Goal: Information Seeking & Learning: Learn about a topic

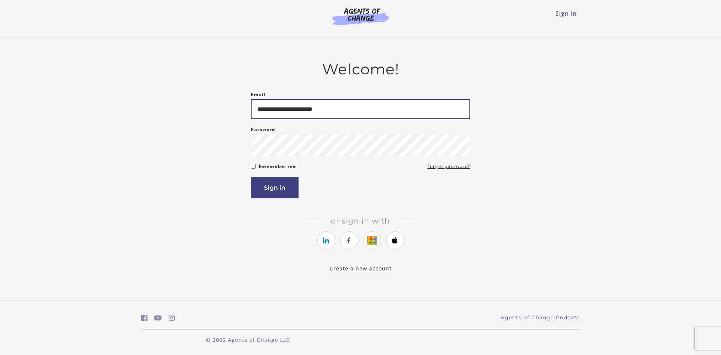
type input "**********"
click at [265, 198] on button "Sign in" at bounding box center [275, 187] width 48 height 21
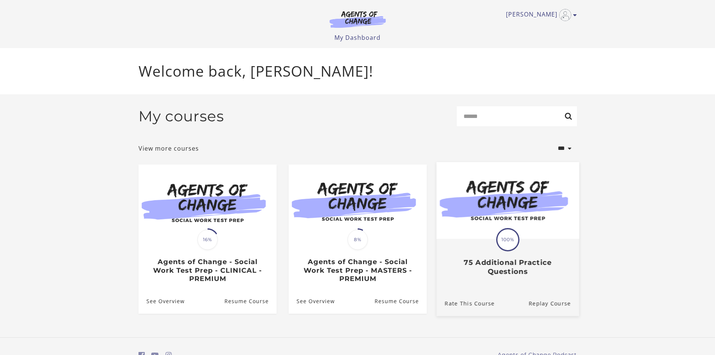
click at [506, 239] on span "100%" at bounding box center [507, 239] width 21 height 21
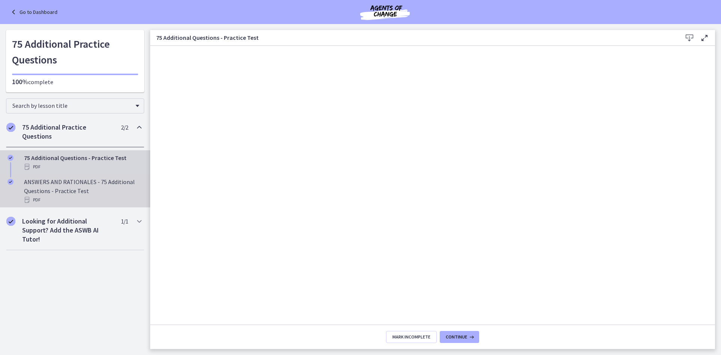
click at [84, 177] on div "ANSWERS AND RATIONALES - 75 Additional Questions - Practice Test PDF" at bounding box center [82, 190] width 117 height 27
click at [72, 167] on div "PDF" at bounding box center [82, 166] width 117 height 9
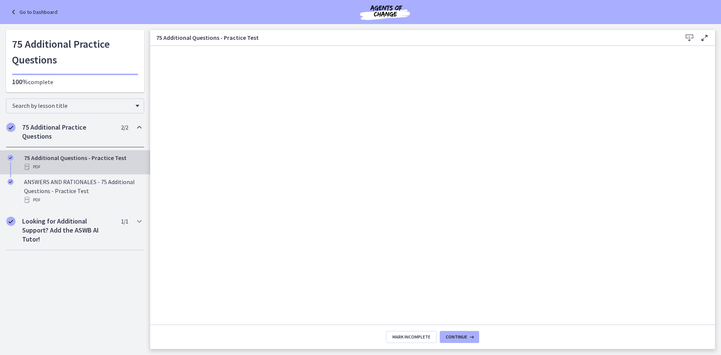
click at [20, 9] on link "Go to Dashboard" at bounding box center [33, 12] width 48 height 9
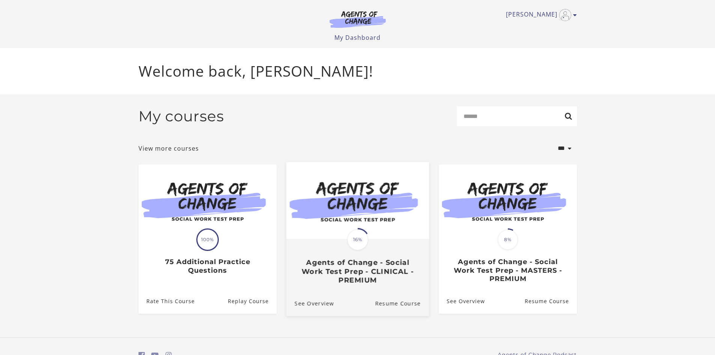
click at [355, 249] on span "16%" at bounding box center [357, 239] width 21 height 21
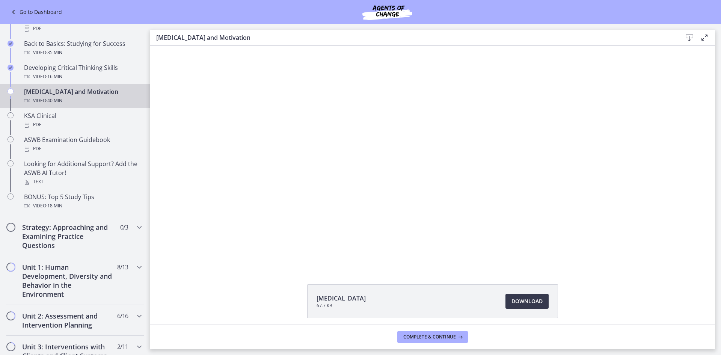
scroll to position [263, 0]
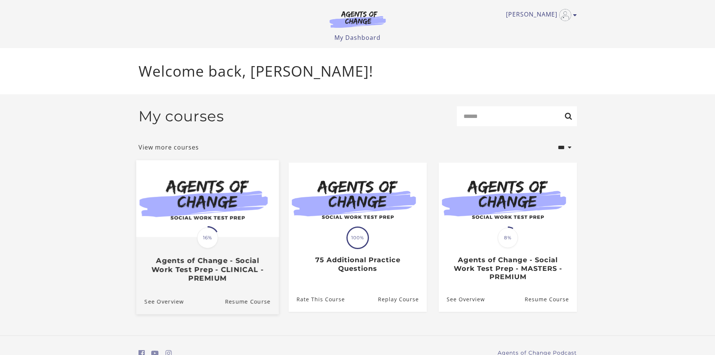
click at [211, 238] on span "16%" at bounding box center [207, 237] width 21 height 21
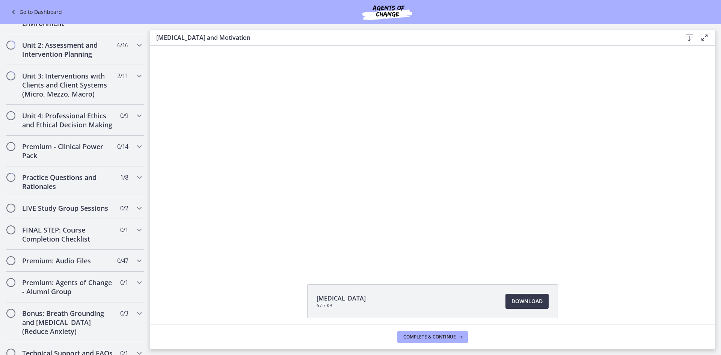
scroll to position [526, 0]
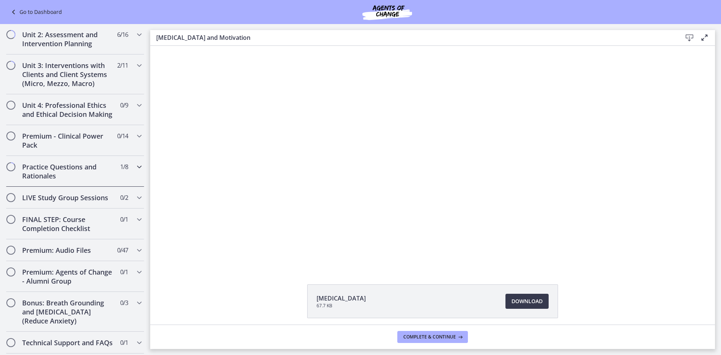
click at [74, 180] on h2 "Practice Questions and Rationales" at bounding box center [68, 171] width 92 height 18
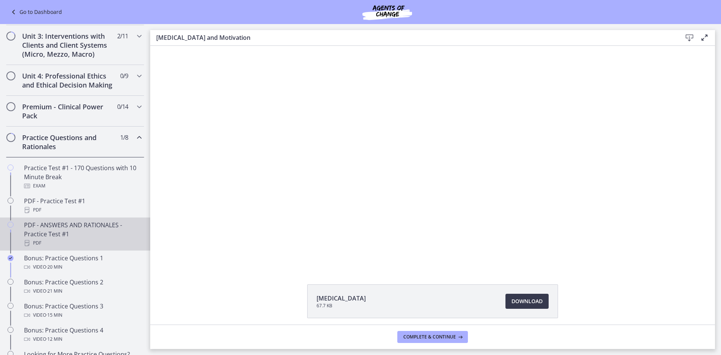
scroll to position [303, 0]
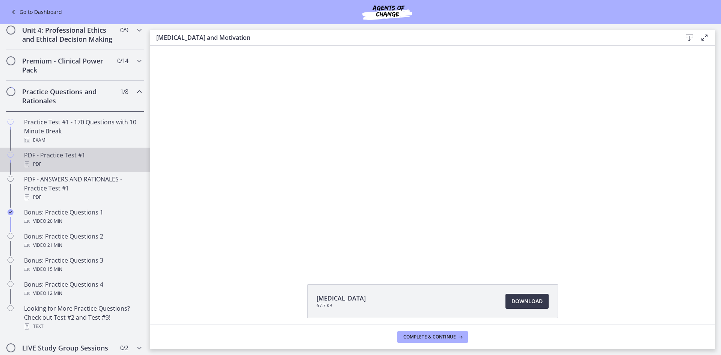
click at [81, 169] on div "PDF" at bounding box center [82, 164] width 117 height 9
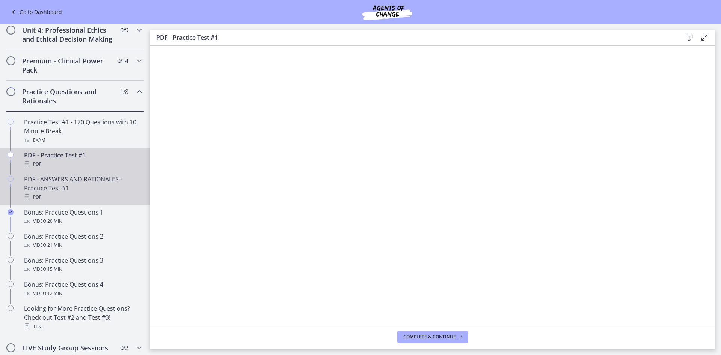
click at [74, 202] on div "PDF" at bounding box center [82, 197] width 117 height 9
click at [69, 169] on div "PDF" at bounding box center [82, 164] width 117 height 9
click at [101, 202] on div "PDF" at bounding box center [82, 197] width 117 height 9
click at [108, 169] on div "PDF" at bounding box center [82, 164] width 117 height 9
click at [83, 196] on div "PDF - ANSWERS AND RATIONALES - Practice Test #1 PDF" at bounding box center [82, 188] width 117 height 27
